Goal: Task Accomplishment & Management: Manage account settings

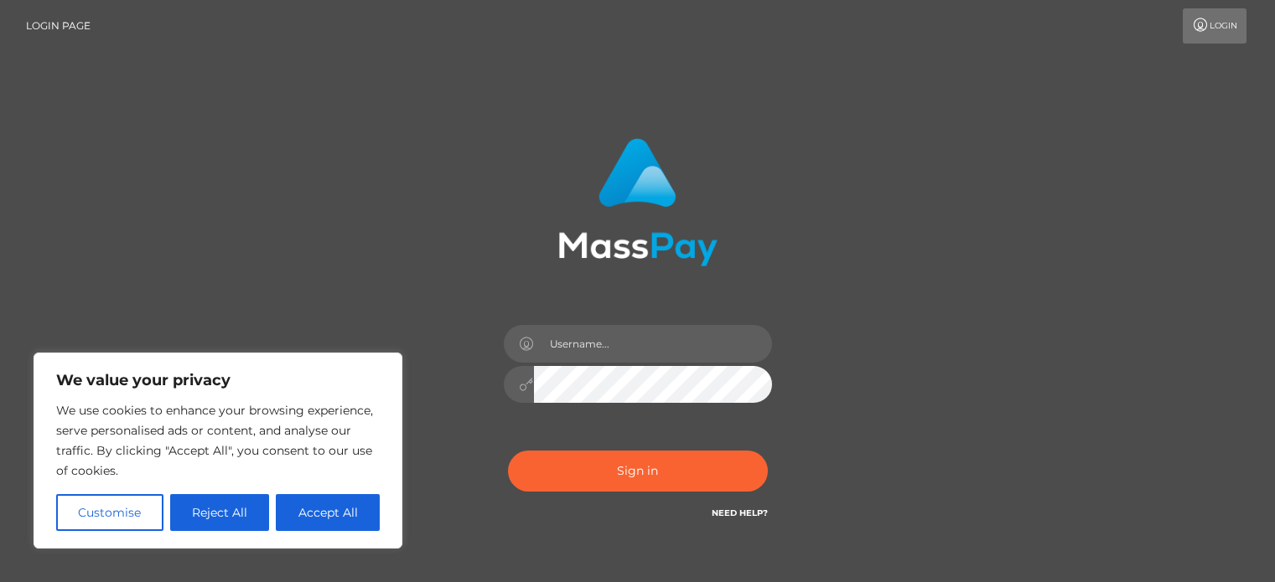
scroll to position [95, 0]
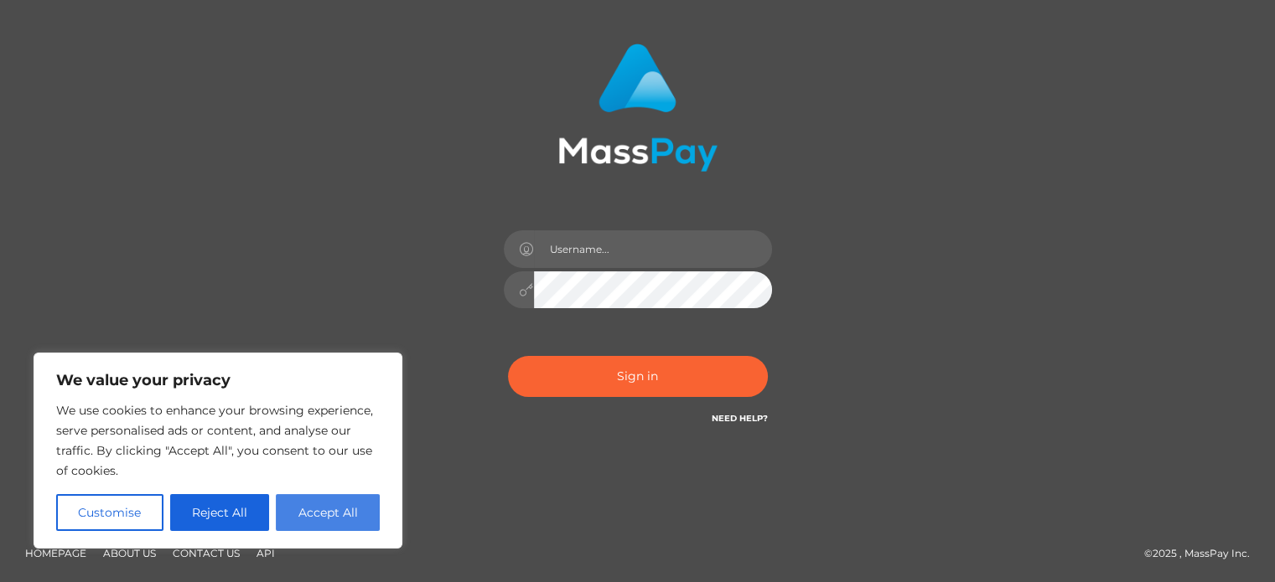
click at [296, 510] on button "Accept All" at bounding box center [328, 512] width 104 height 37
checkbox input "true"
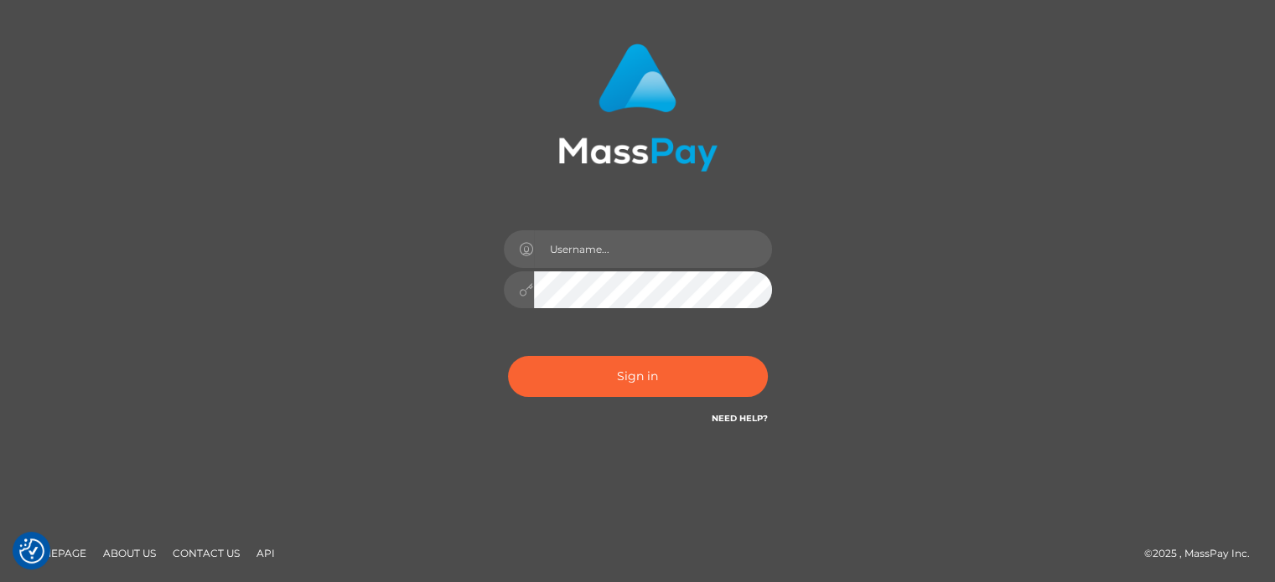
scroll to position [0, 0]
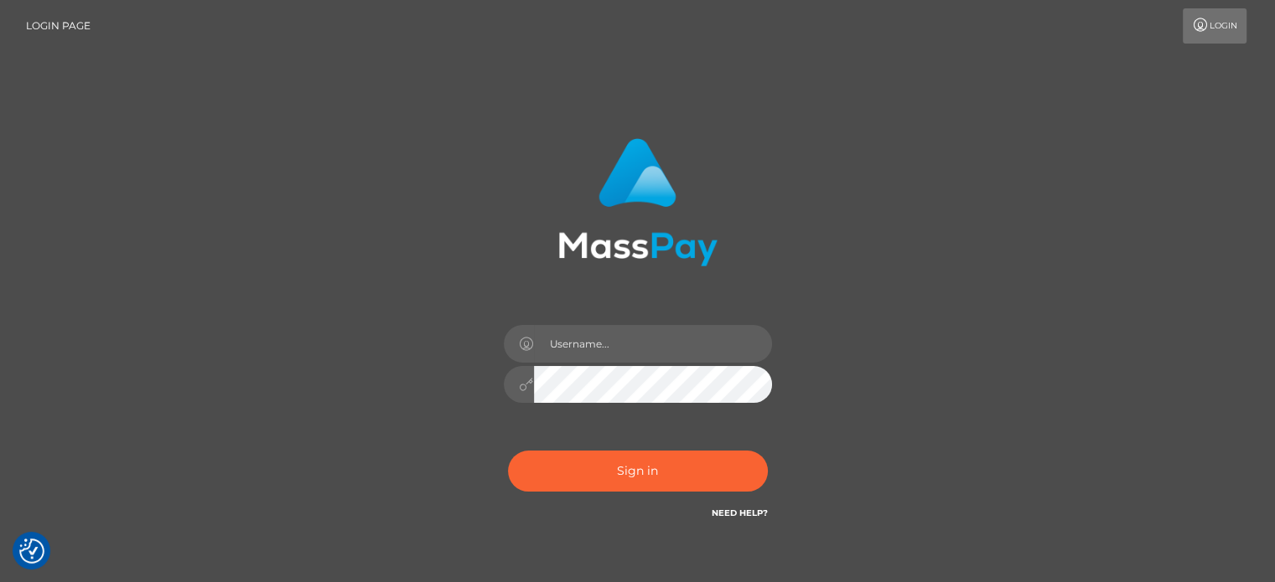
click at [1219, 19] on link "Login" at bounding box center [1215, 25] width 64 height 35
click at [664, 349] on input "text" at bounding box center [653, 344] width 238 height 38
type input "j"
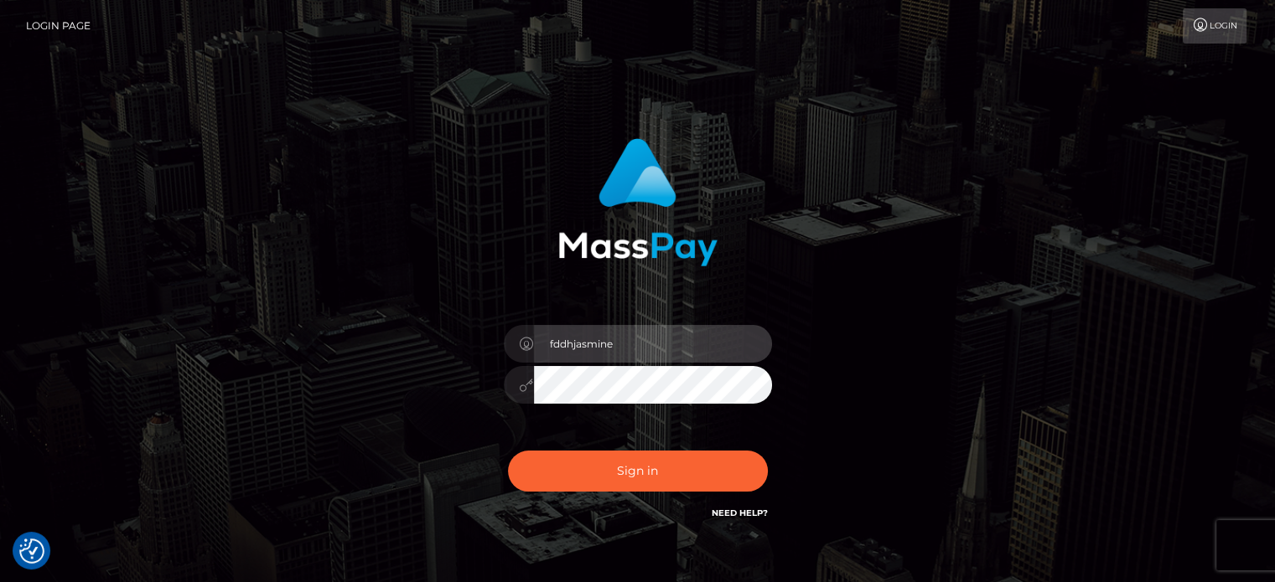
scroll to position [95, 0]
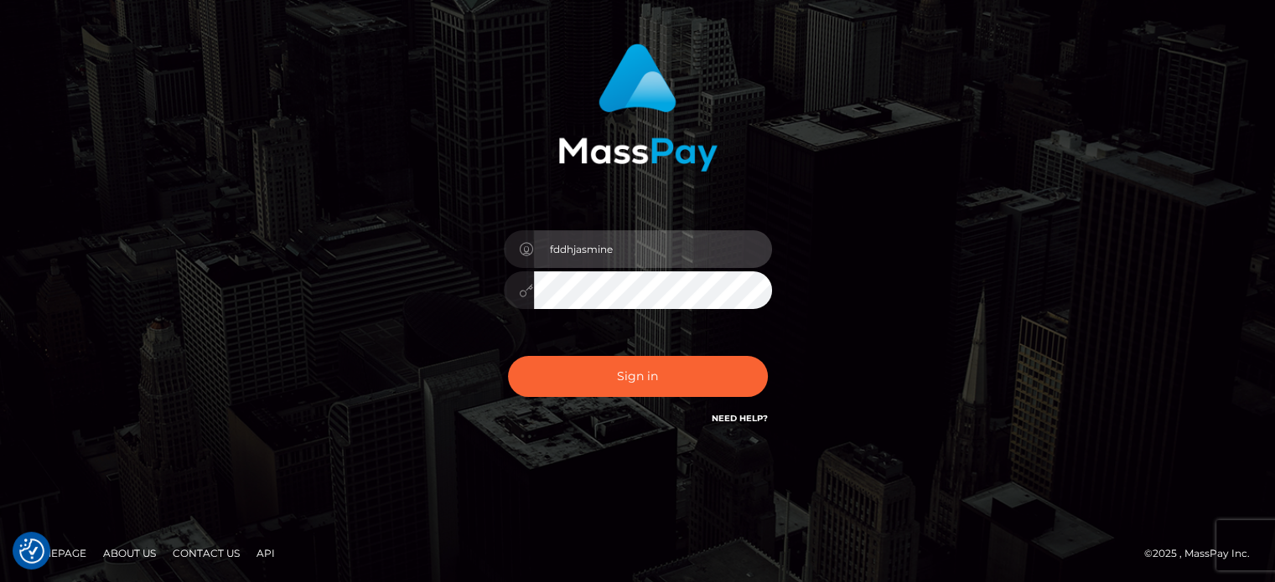
click at [673, 251] on input "fddhjasmine" at bounding box center [653, 249] width 238 height 38
paste input "@gmail.com"
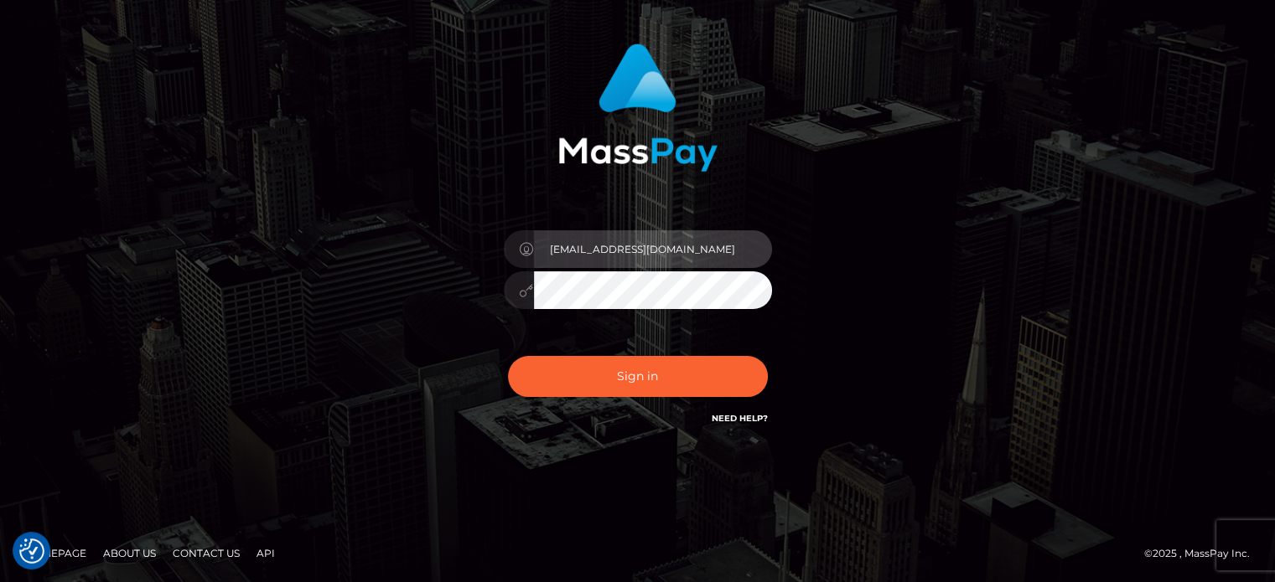
type input "[EMAIL_ADDRESS][DOMAIN_NAME]"
click at [742, 418] on link "Need Help?" at bounding box center [740, 418] width 56 height 11
click at [996, 324] on div "fddhjasmine@gmail.com Sign in" at bounding box center [637, 244] width 955 height 427
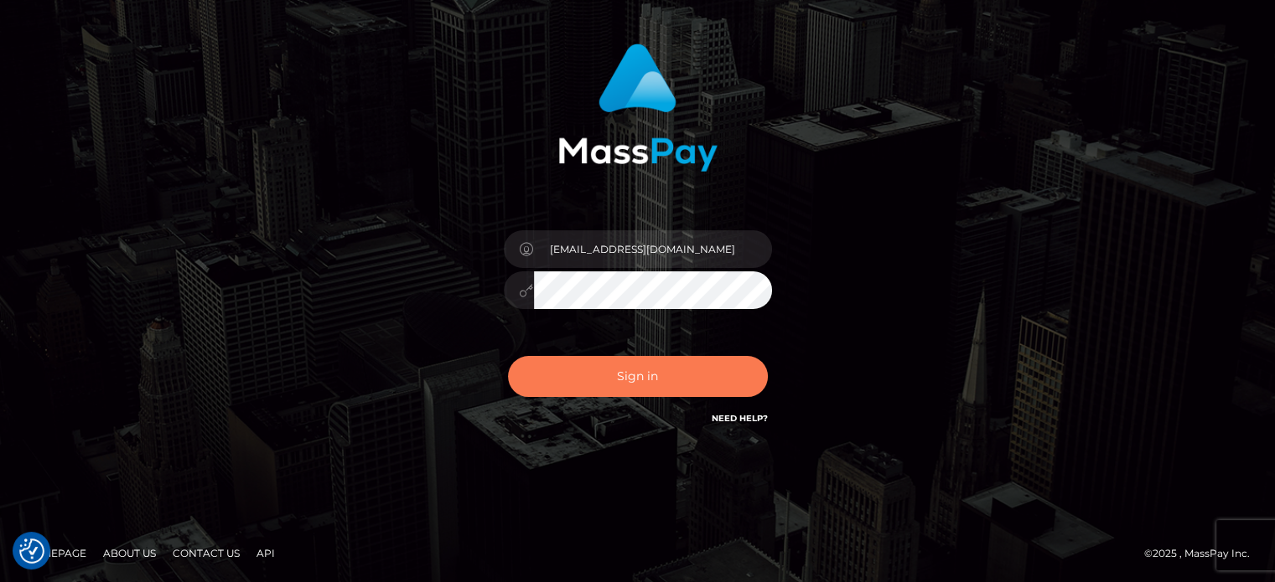
click at [626, 394] on button "Sign in" at bounding box center [638, 376] width 260 height 41
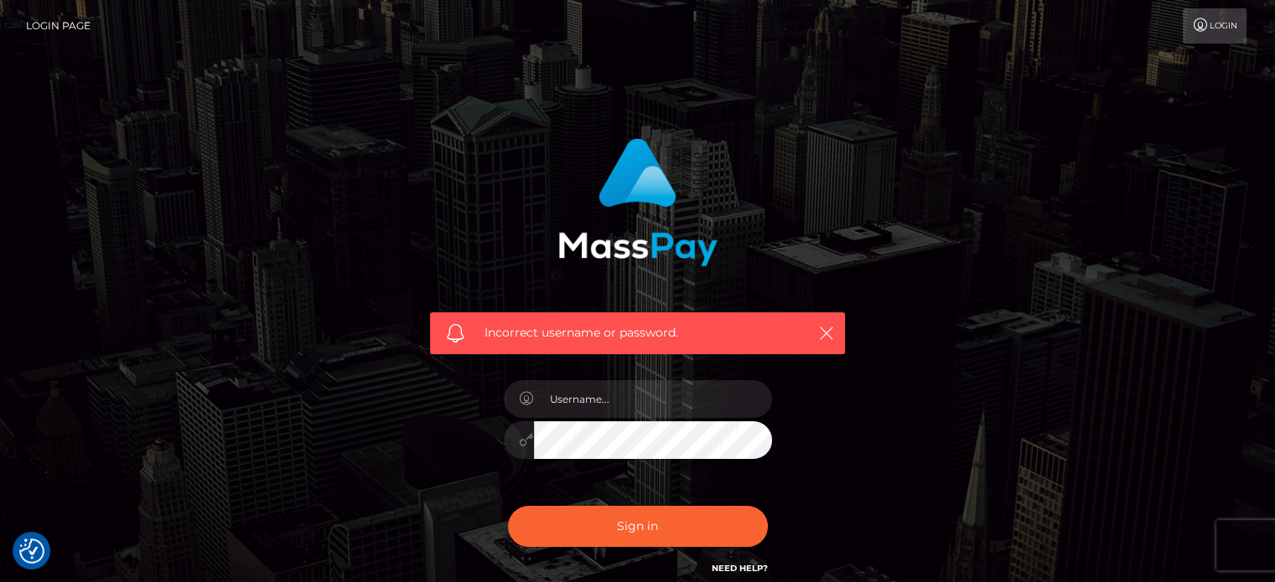
scroll to position [150, 0]
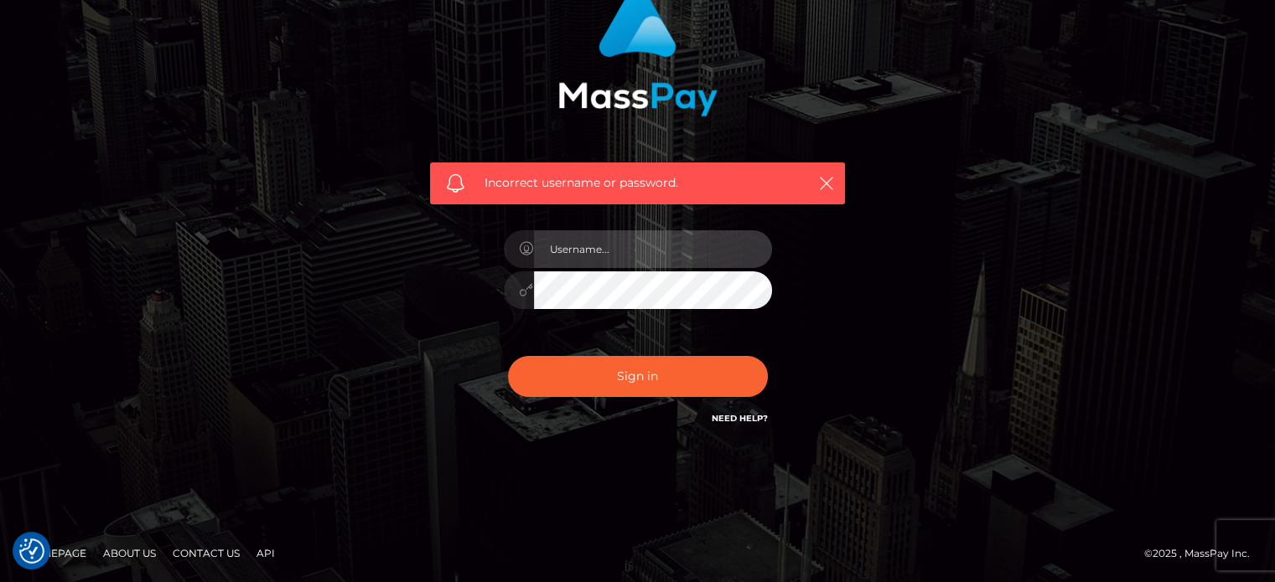
click at [649, 235] on input "text" at bounding box center [653, 249] width 238 height 38
paste input "[EMAIL_ADDRESS][DOMAIN_NAME]"
type input "[EMAIL_ADDRESS][DOMAIN_NAME]"
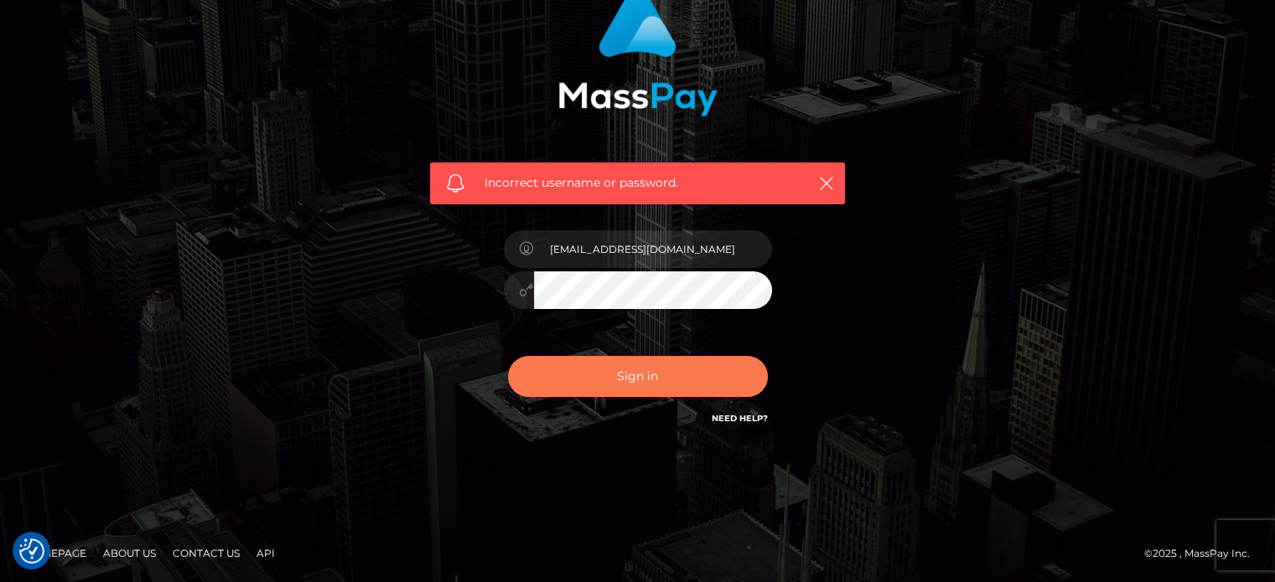
click at [653, 382] on button "Sign in" at bounding box center [638, 376] width 260 height 41
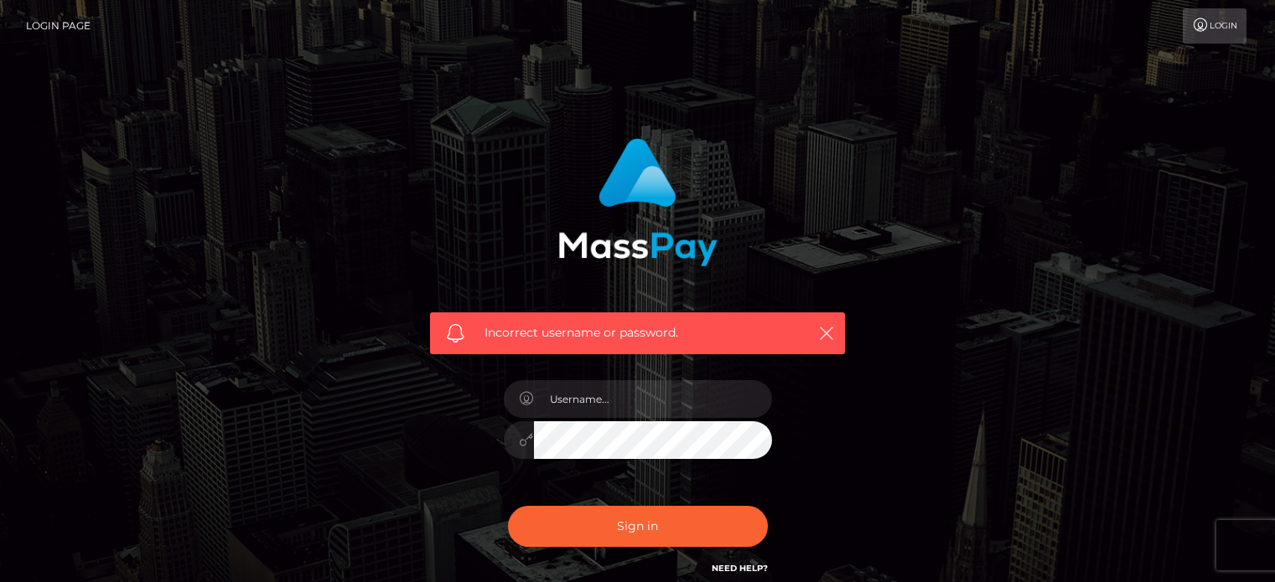
scroll to position [150, 0]
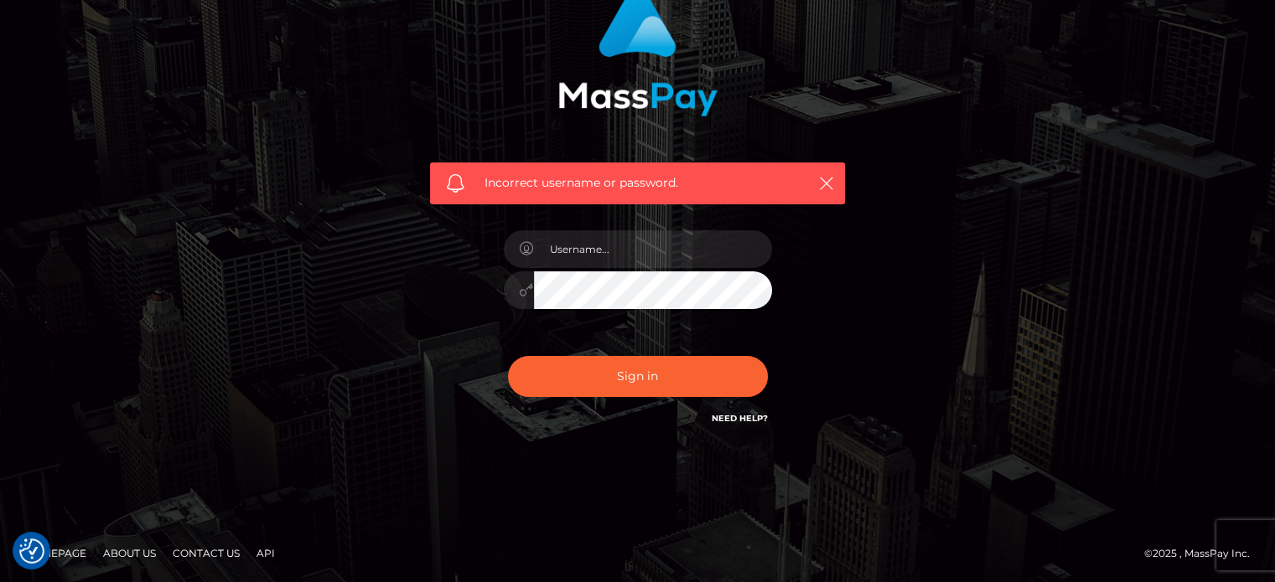
click at [726, 423] on link "Need Help?" at bounding box center [740, 418] width 56 height 11
click at [764, 418] on link "Need Help?" at bounding box center [740, 418] width 56 height 11
click at [1116, 224] on div "Incorrect username or password." at bounding box center [637, 216] width 1275 height 733
